Goal: Task Accomplishment & Management: Use online tool/utility

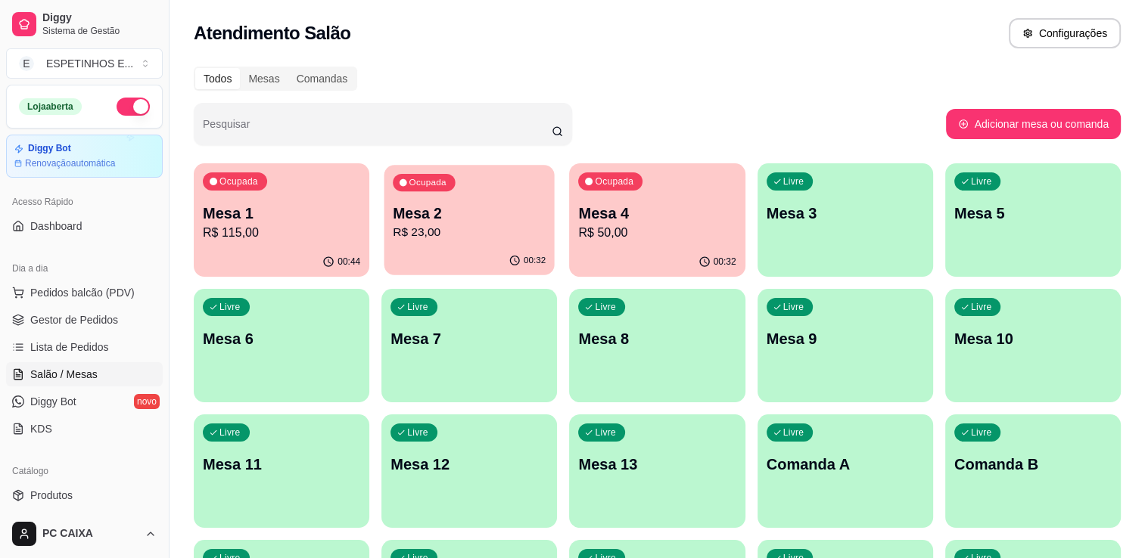
click at [454, 219] on p "Mesa 2" at bounding box center [469, 214] width 153 height 20
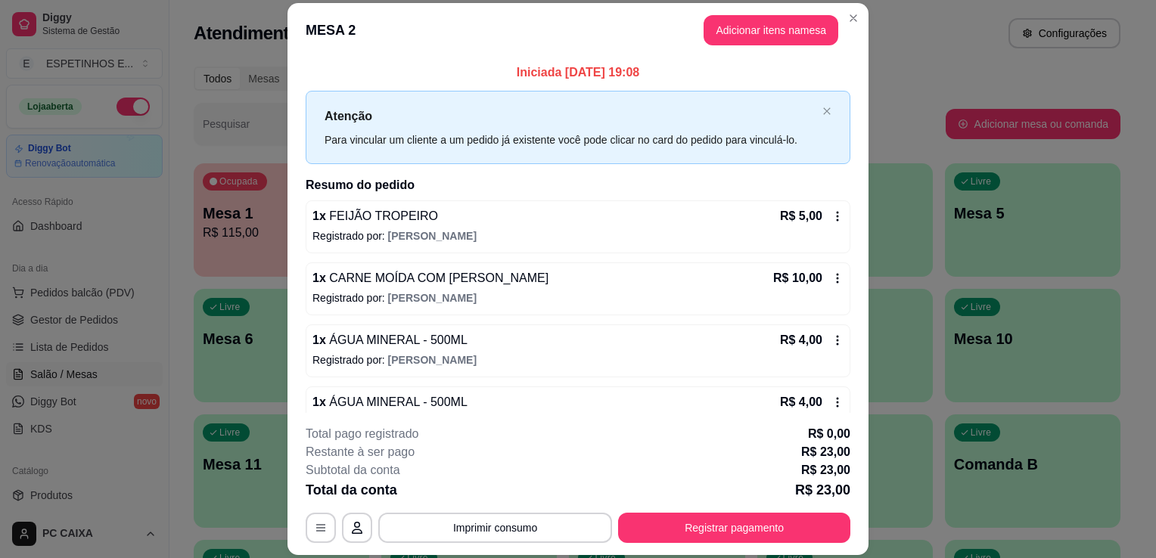
scroll to position [30, 0]
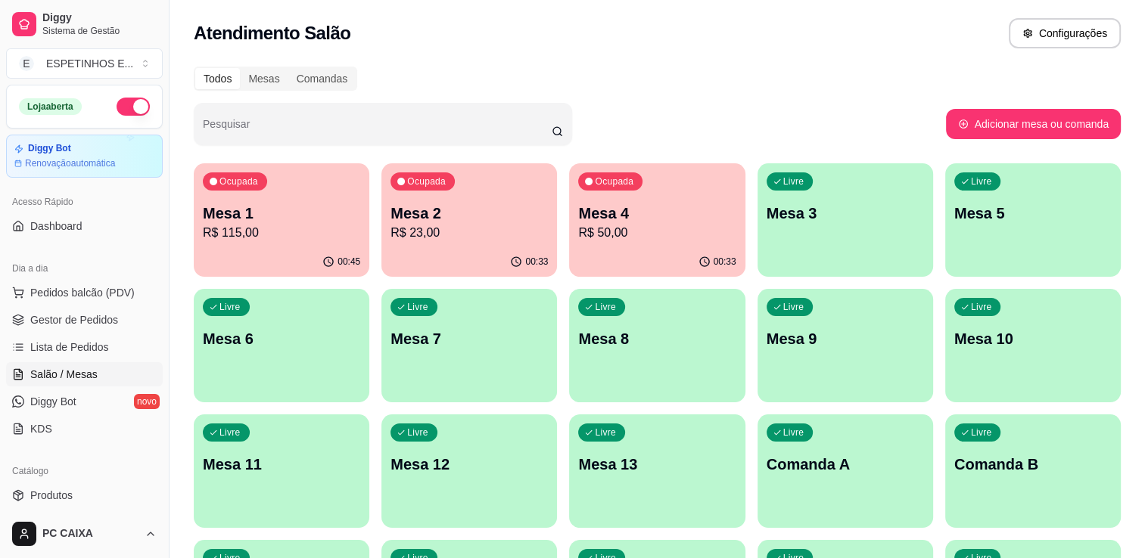
click at [294, 219] on p "Mesa 1" at bounding box center [281, 213] width 157 height 21
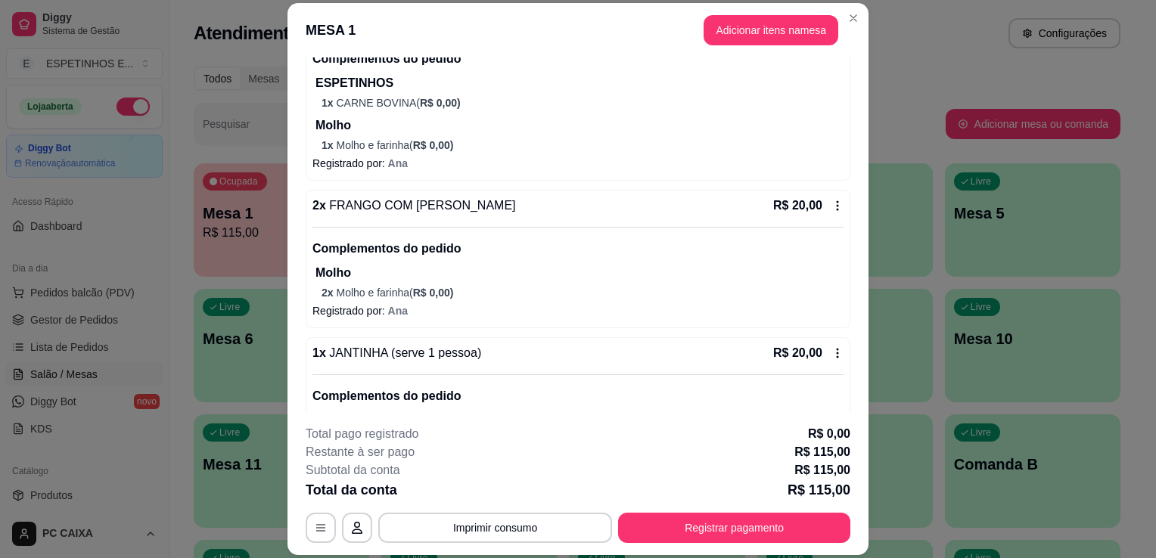
scroll to position [303, 0]
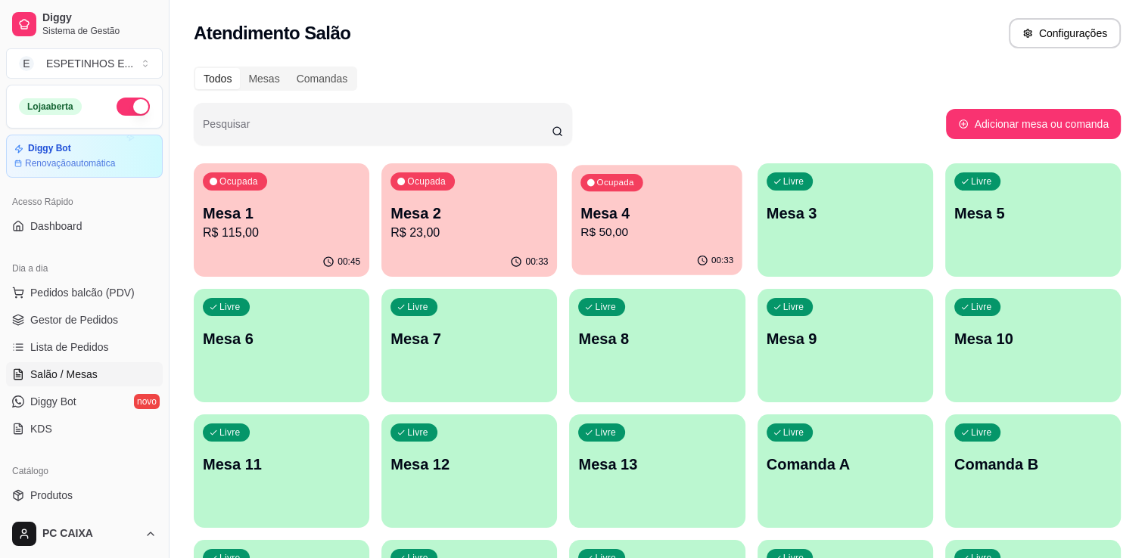
click at [645, 224] on p "R$ 50,00" at bounding box center [657, 232] width 153 height 17
click at [661, 232] on p "R$ 50,00" at bounding box center [657, 232] width 153 height 17
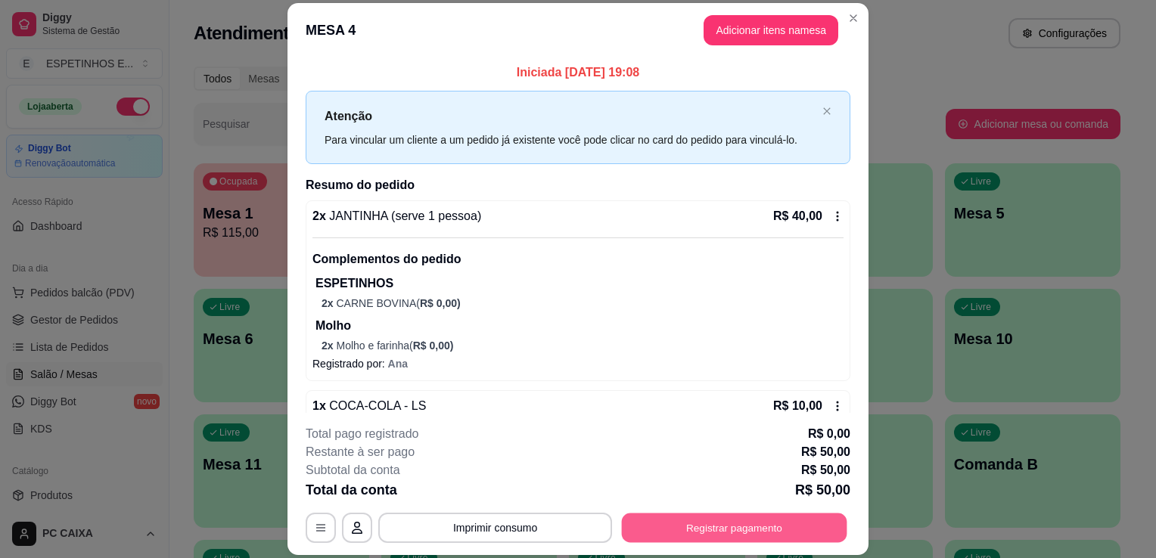
click at [741, 532] on button "Registrar pagamento" at bounding box center [735, 529] width 226 height 30
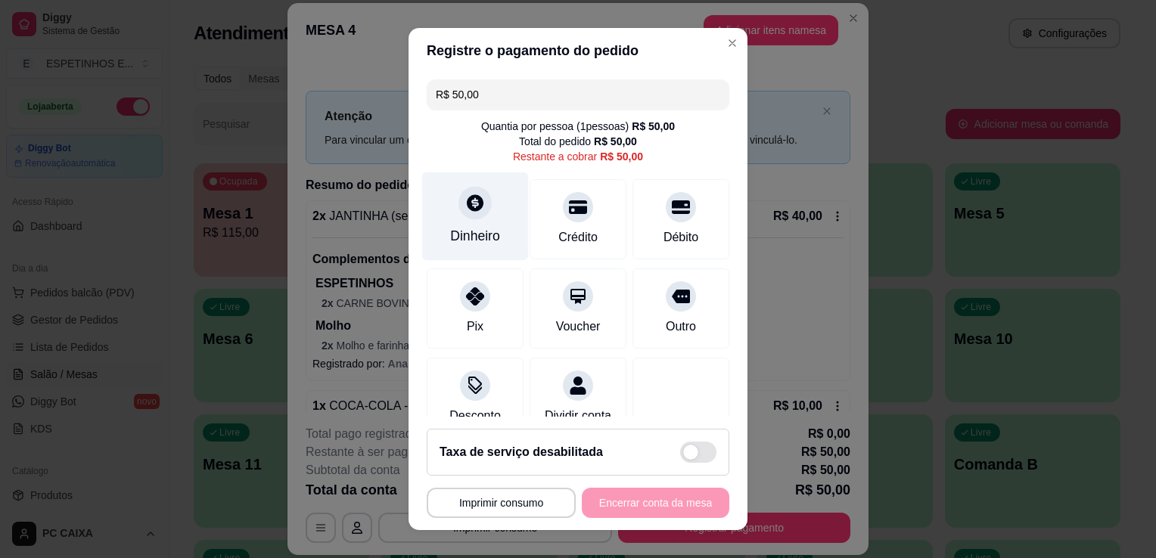
click at [456, 226] on div "Dinheiro" at bounding box center [475, 236] width 50 height 20
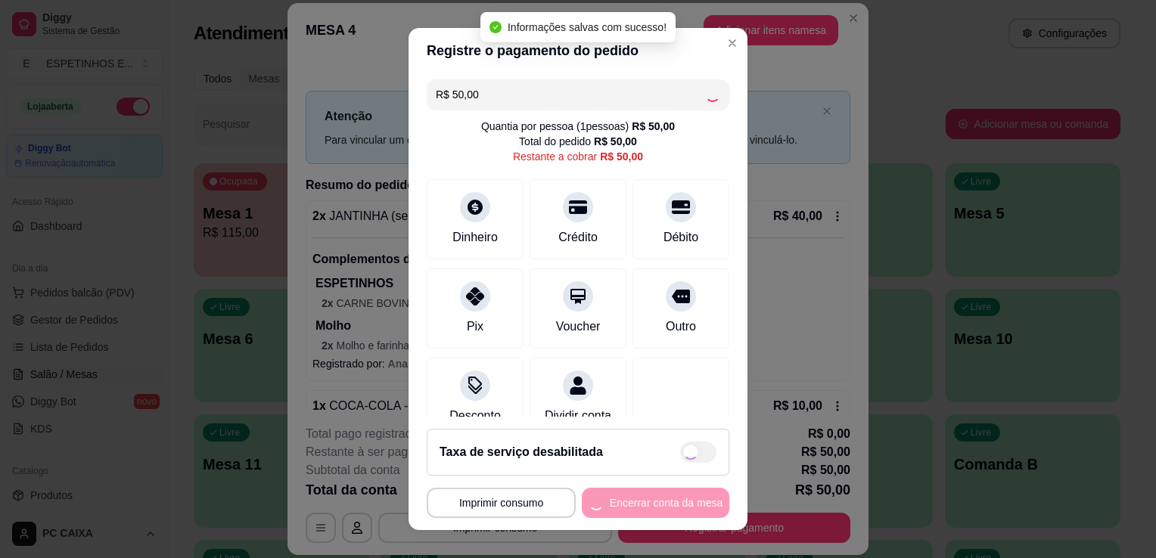
type input "R$ 0,00"
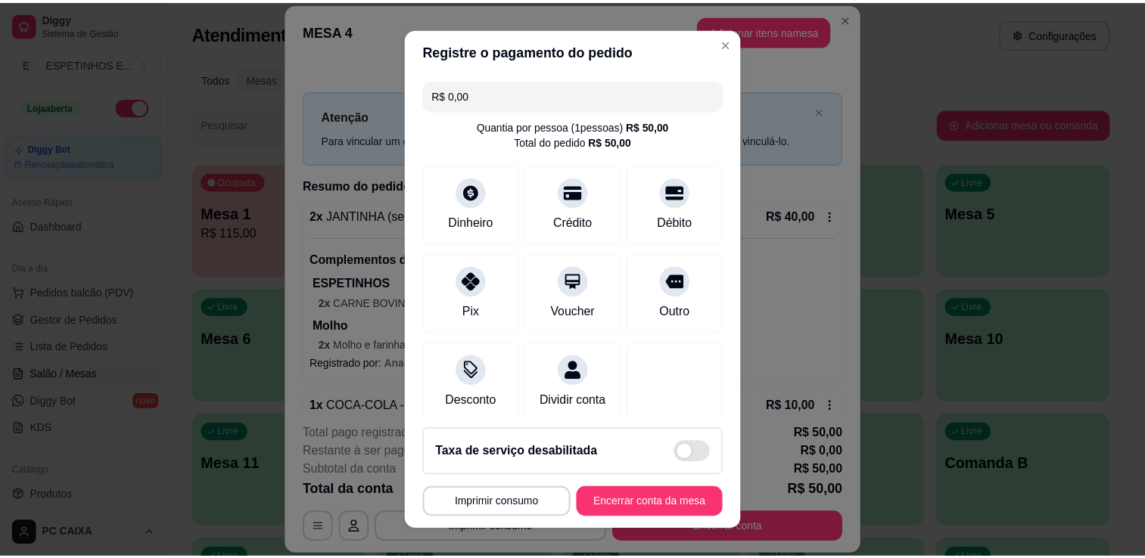
scroll to position [107, 0]
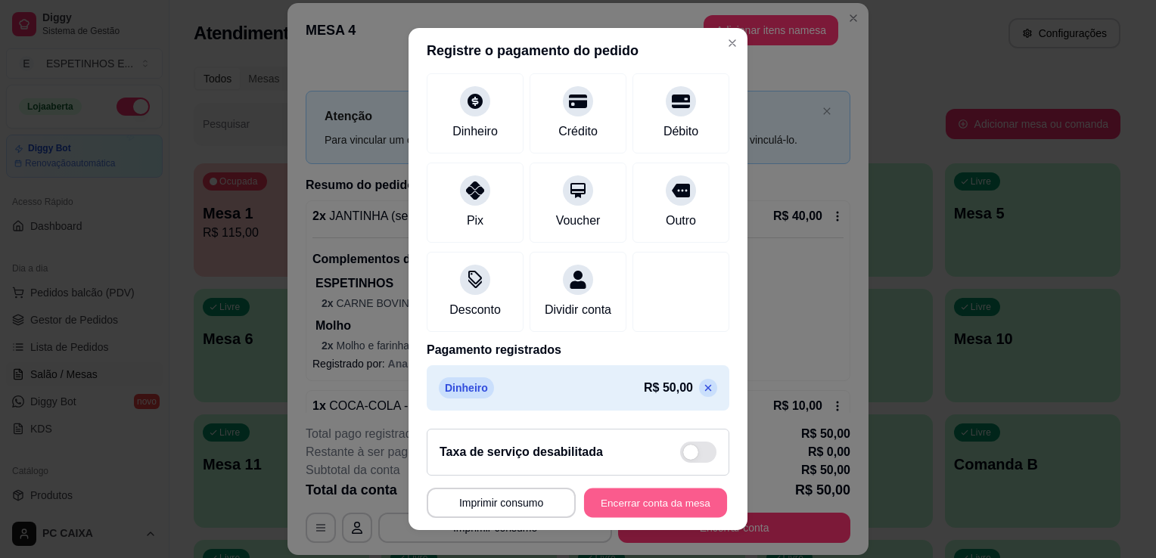
click at [620, 505] on button "Encerrar conta da mesa" at bounding box center [655, 504] width 143 height 30
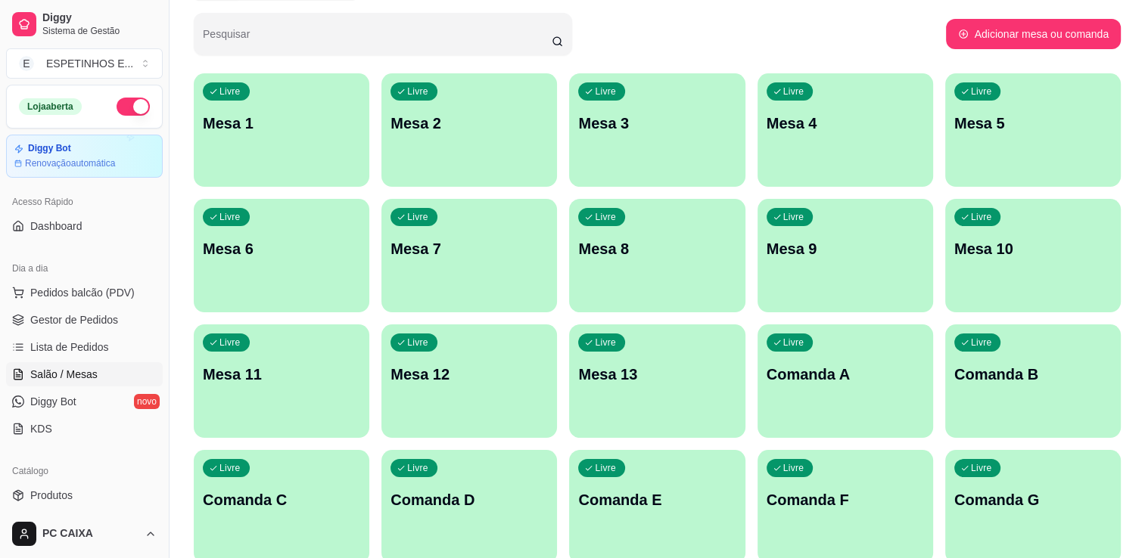
scroll to position [91, 0]
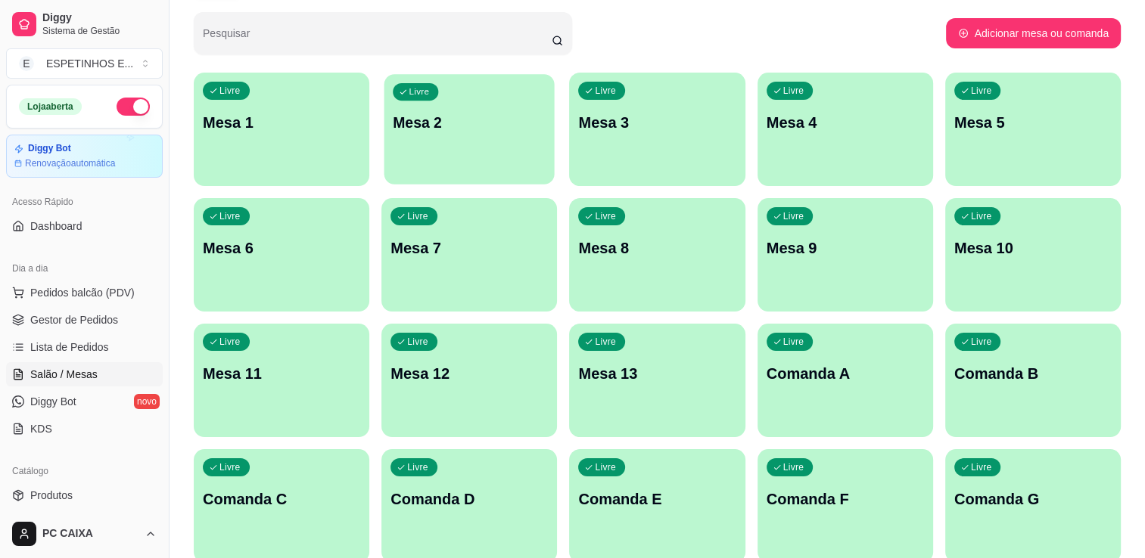
click at [436, 106] on div "Livre Mesa 2" at bounding box center [469, 120] width 170 height 92
click at [858, 218] on div "Livre Mesa 9" at bounding box center [845, 246] width 170 height 92
click at [1144, 7] on div "Todos Mesas Comandas Pesquisar Adicionar mesa ou comanda Livre Mesa 1 Livre Mes…" at bounding box center [657, 274] width 975 height 614
drag, startPoint x: 1144, startPoint y: 7, endPoint x: 1158, endPoint y: 7, distance: 13.6
click at [1145, 7] on html "Diggy Sistema de Gestão E ESPETINHOS E ... Loja aberta Diggy Bot Renovação auto…" at bounding box center [572, 188] width 1145 height 558
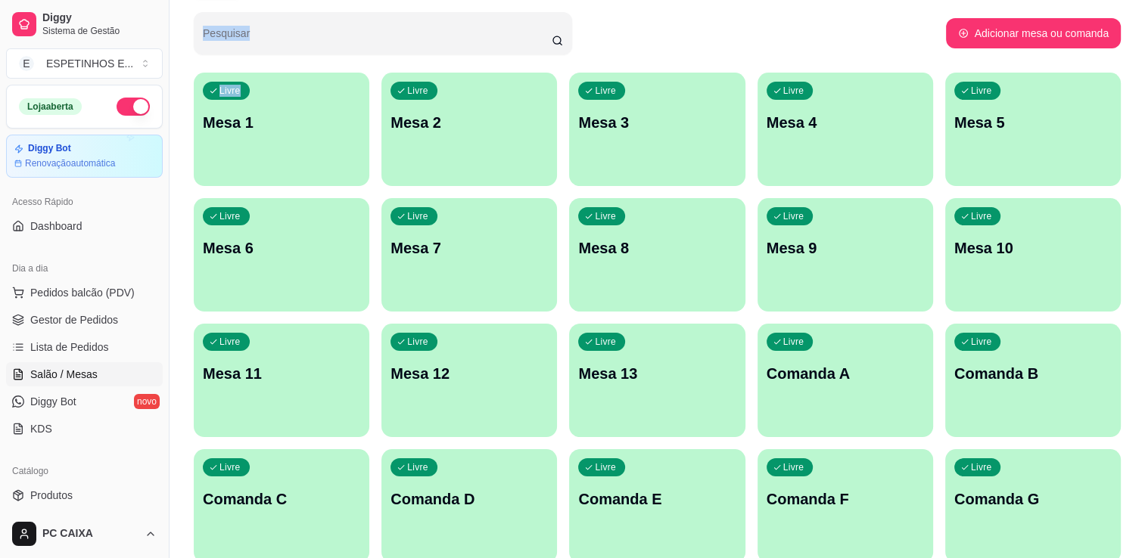
scroll to position [67, 0]
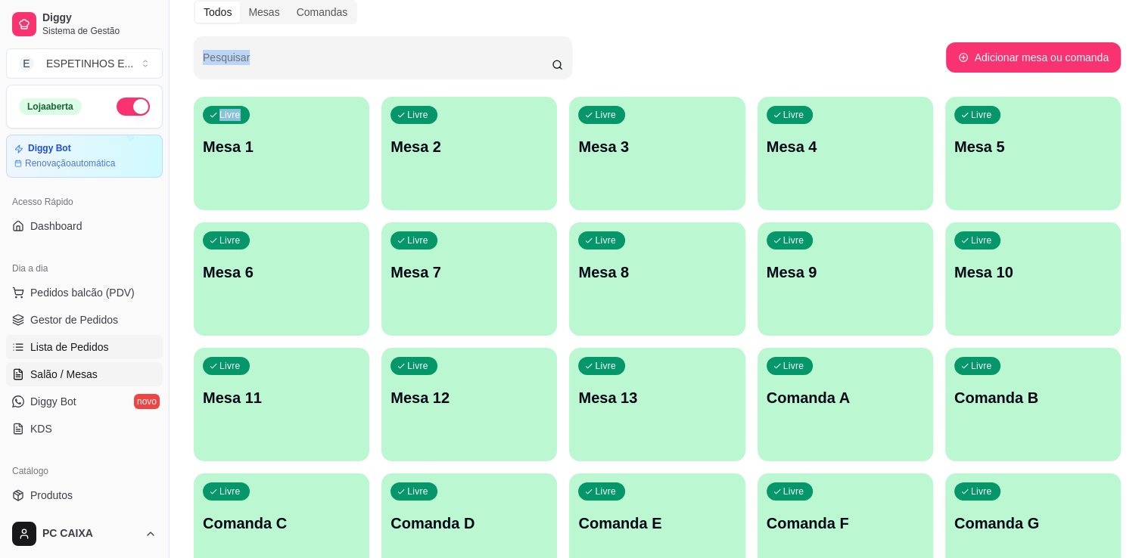
click at [98, 350] on span "Lista de Pedidos" at bounding box center [69, 347] width 79 height 15
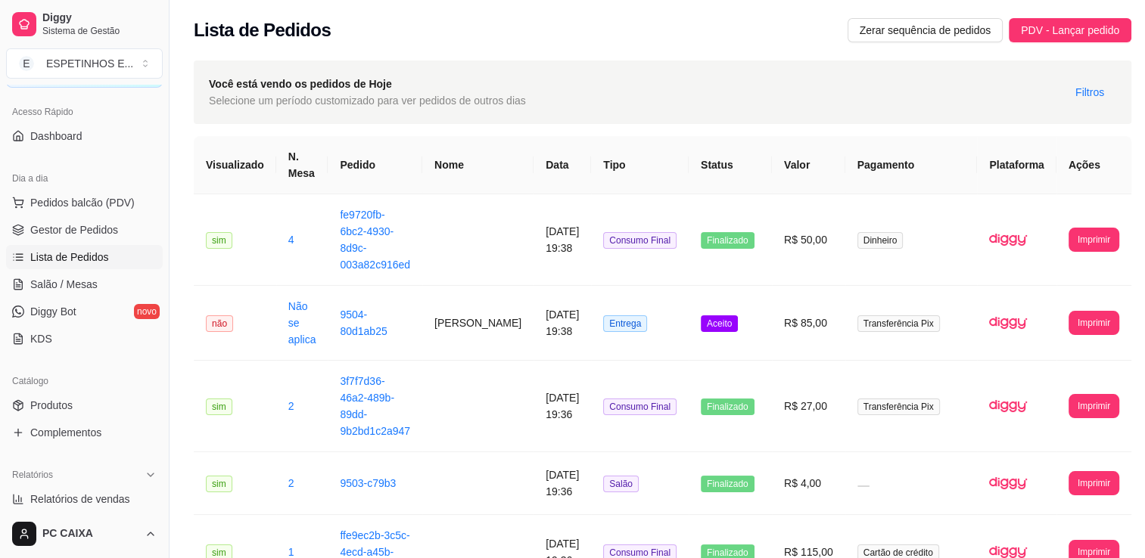
scroll to position [102, 0]
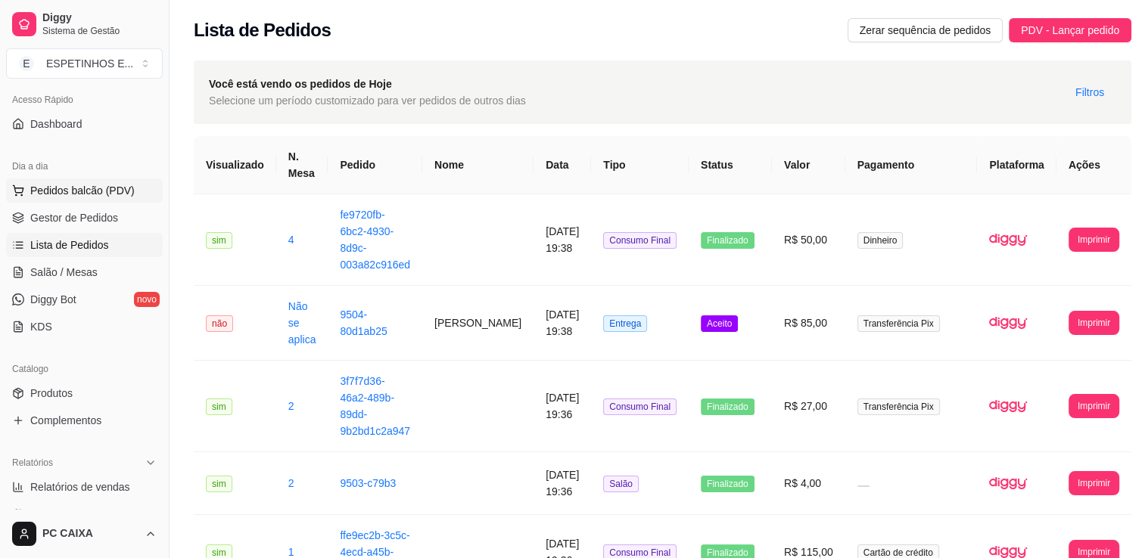
click at [92, 199] on button "Pedidos balcão (PDV)" at bounding box center [84, 191] width 157 height 24
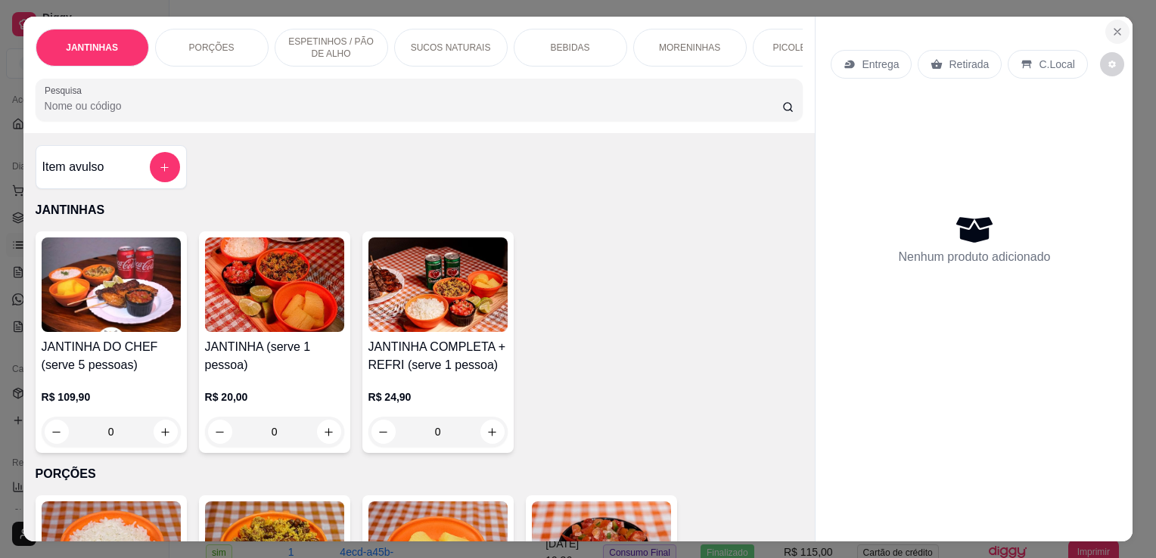
click at [1118, 31] on button "Close" at bounding box center [1118, 32] width 24 height 24
